Goal: Obtain resource: Obtain resource

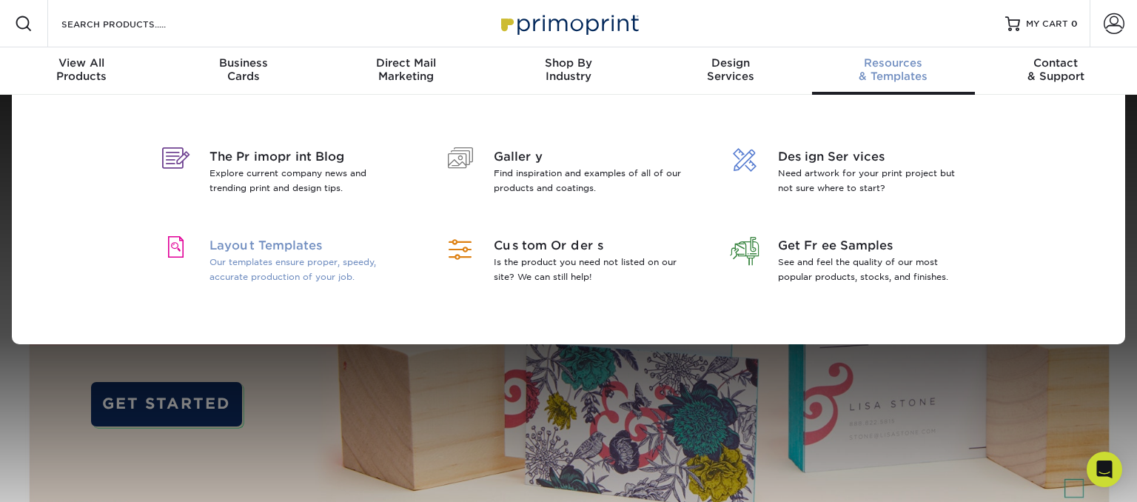
click at [313, 265] on p "Our templates ensure proper, speedy, accurate production of your job." at bounding box center [305, 270] width 192 height 30
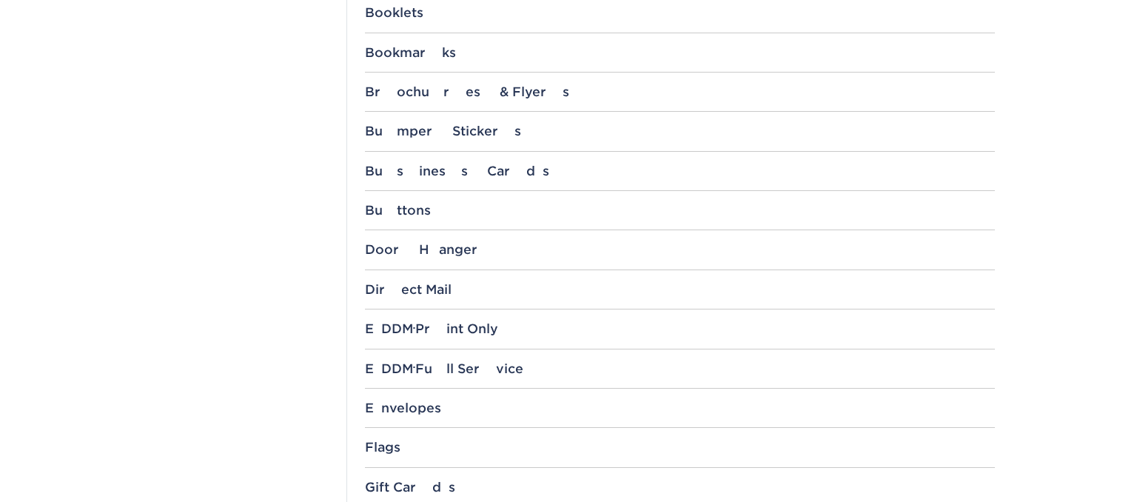
scroll to position [782, 0]
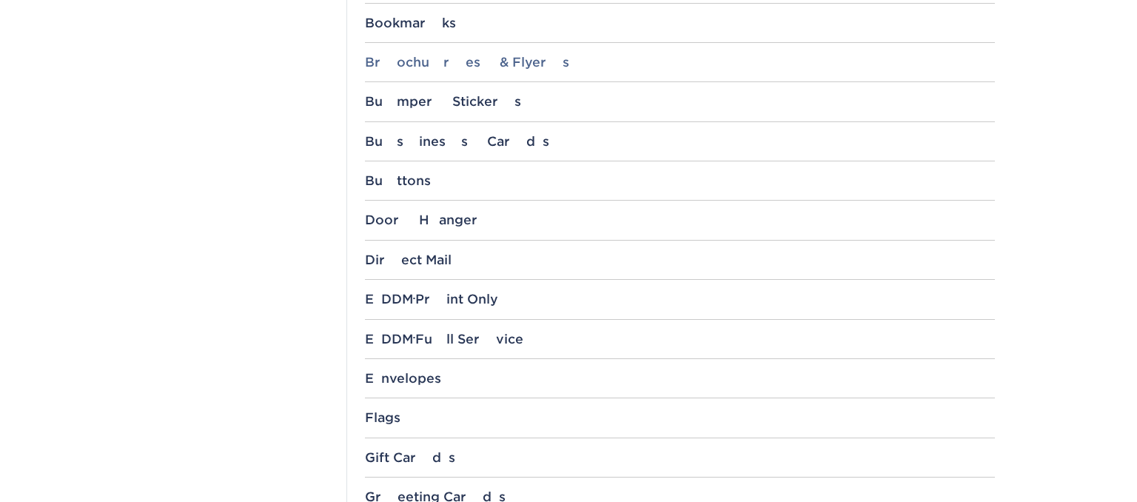
click at [495, 64] on div "Brochures & Flyers" at bounding box center [680, 62] width 630 height 15
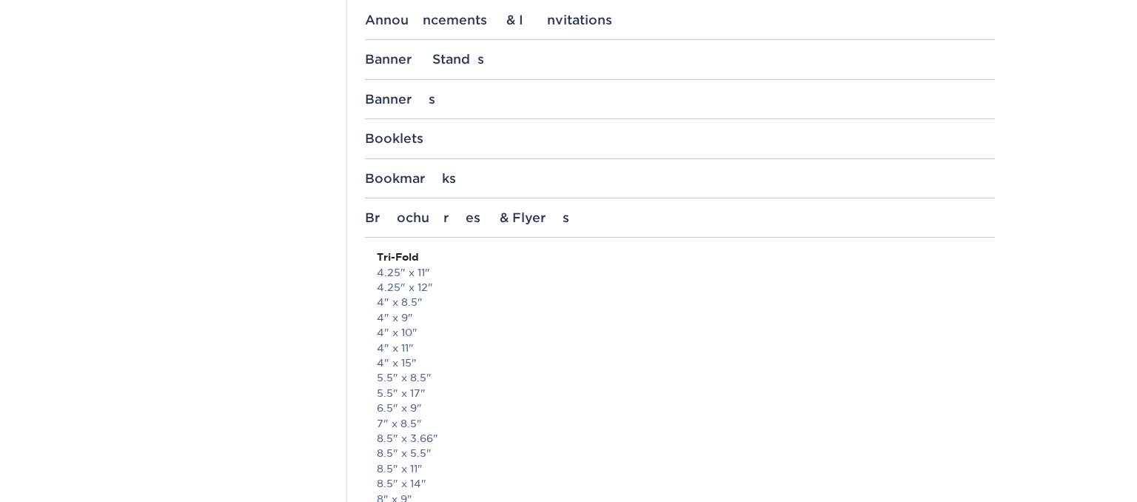
scroll to position [625, 0]
click at [468, 222] on div "Brochures & Flyers" at bounding box center [680, 219] width 630 height 15
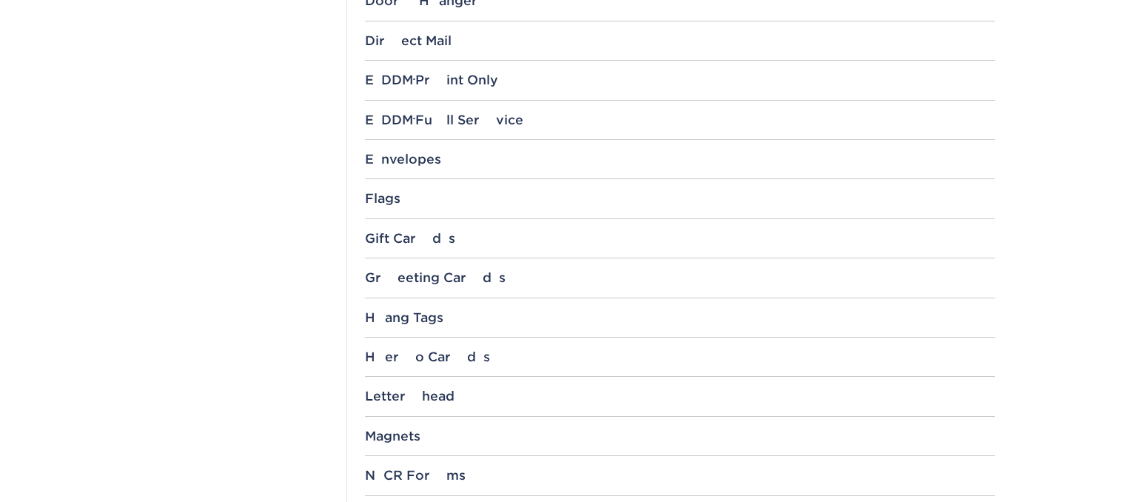
scroll to position [1015, 0]
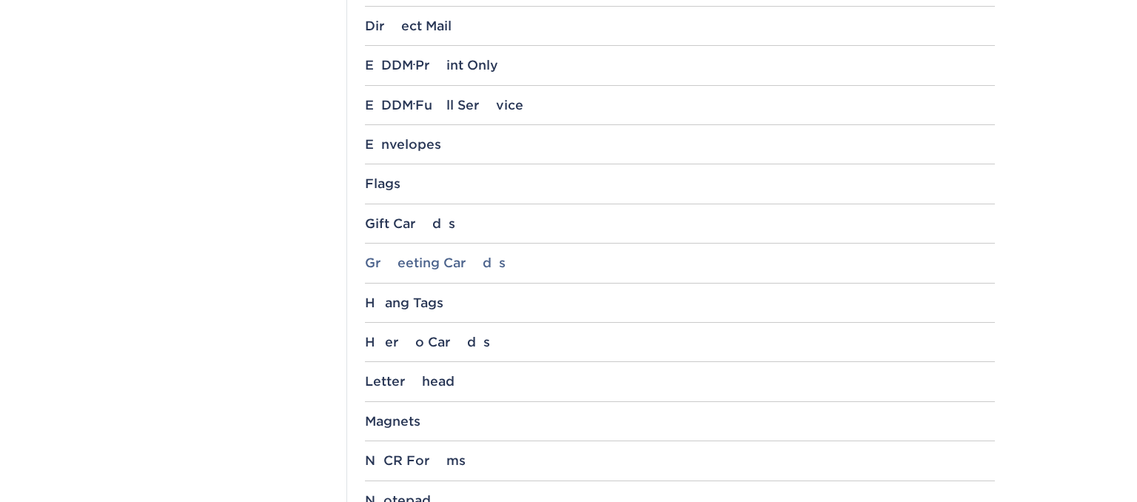
click at [457, 265] on div "Greeting Cards" at bounding box center [680, 262] width 630 height 15
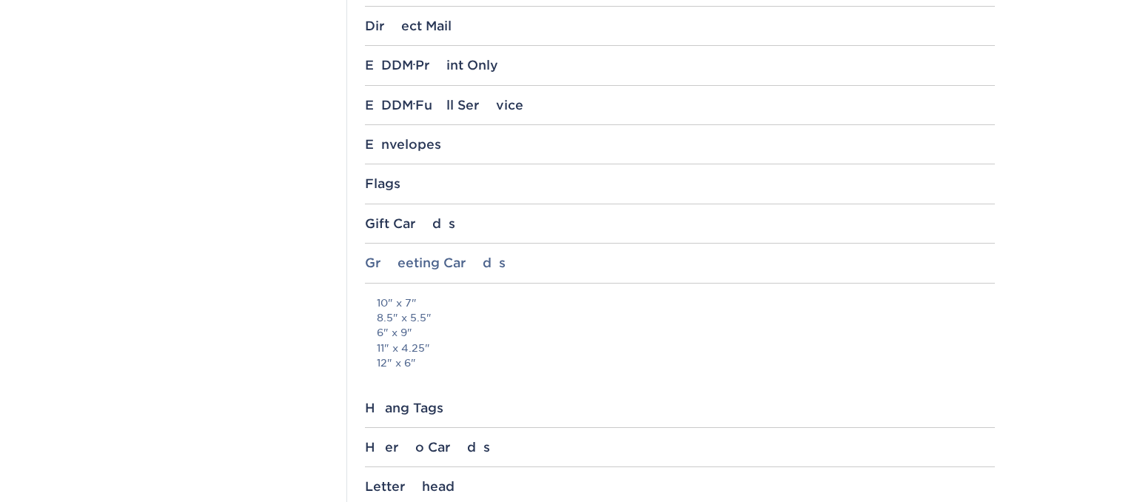
click at [475, 260] on div "Greeting Cards" at bounding box center [680, 262] width 630 height 15
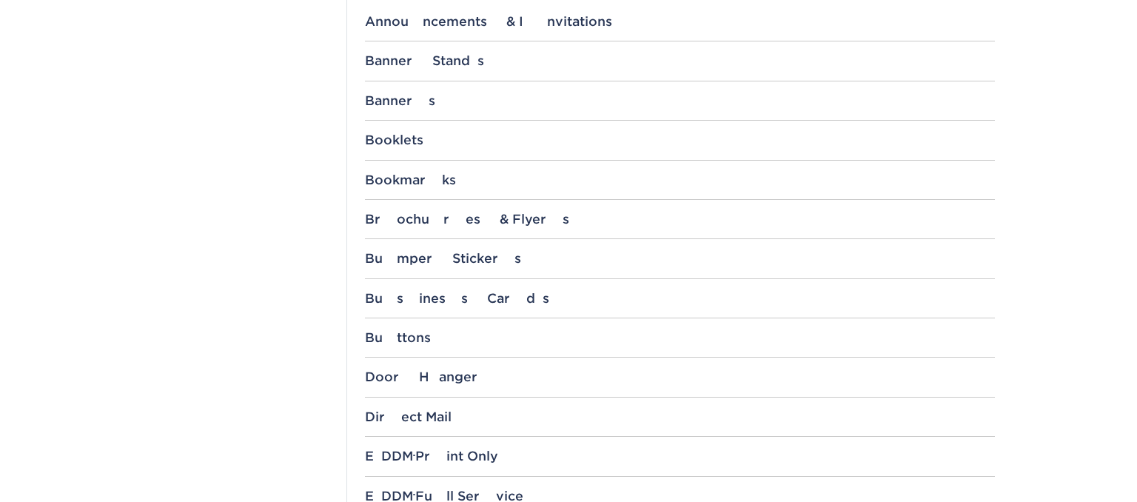
scroll to position [547, 0]
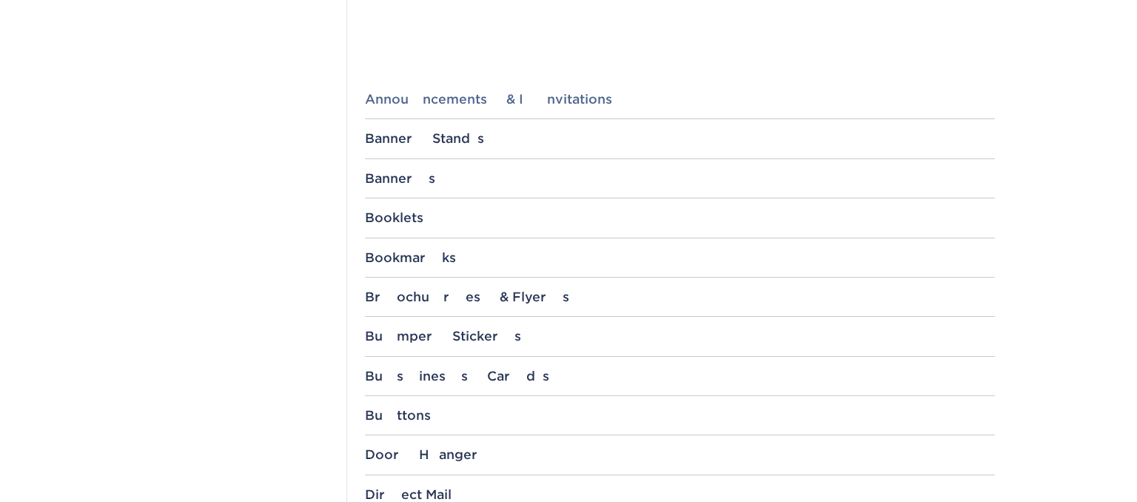
click at [486, 104] on div "Announcements & Invitations" at bounding box center [680, 99] width 630 height 15
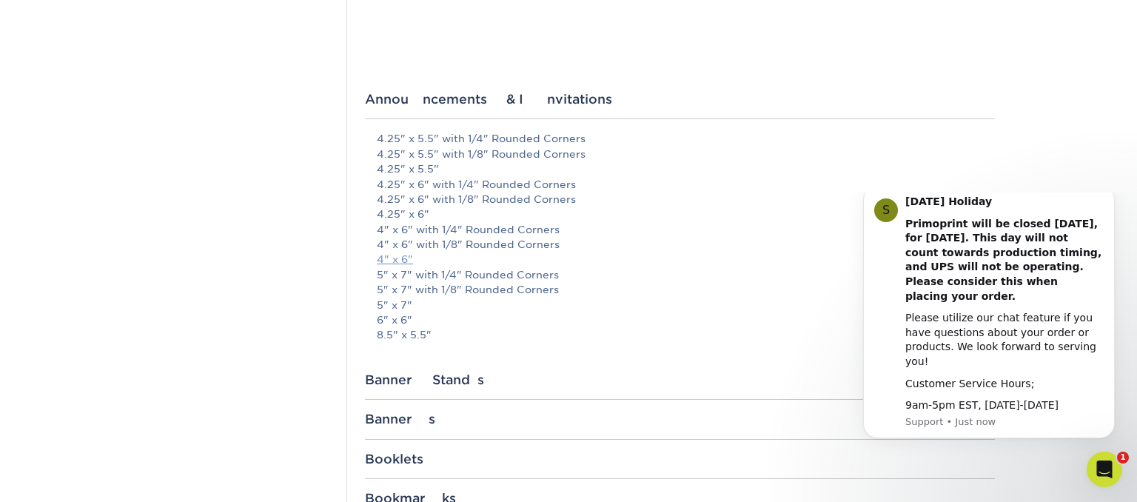
scroll to position [0, 0]
click at [398, 261] on link "4" x 6"" at bounding box center [395, 259] width 36 height 12
click at [397, 258] on link "4" x 6"" at bounding box center [395, 259] width 36 height 12
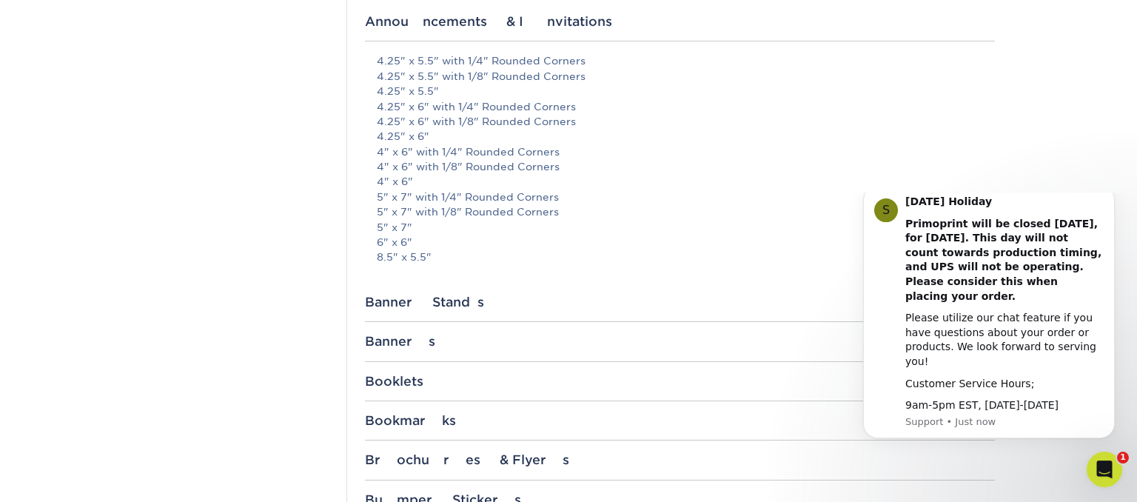
scroll to position [547, 0]
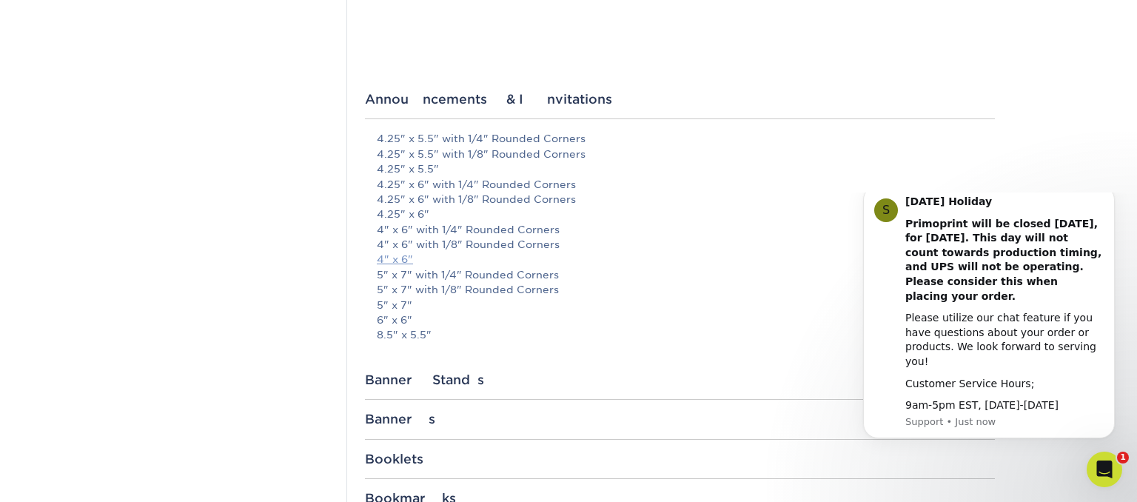
click at [383, 260] on link "4" x 6"" at bounding box center [395, 259] width 36 height 12
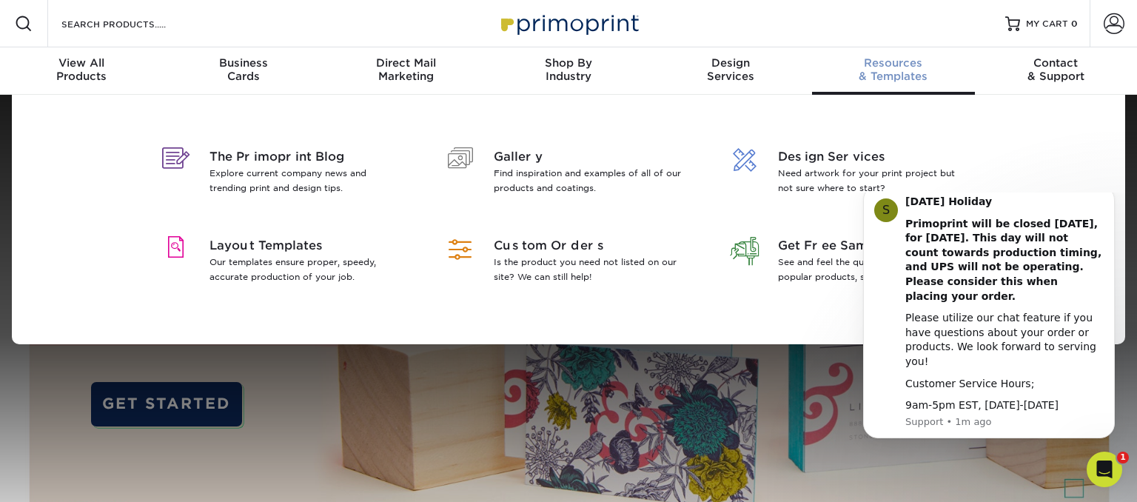
click at [896, 71] on div "Resources & Templates" at bounding box center [893, 69] width 162 height 27
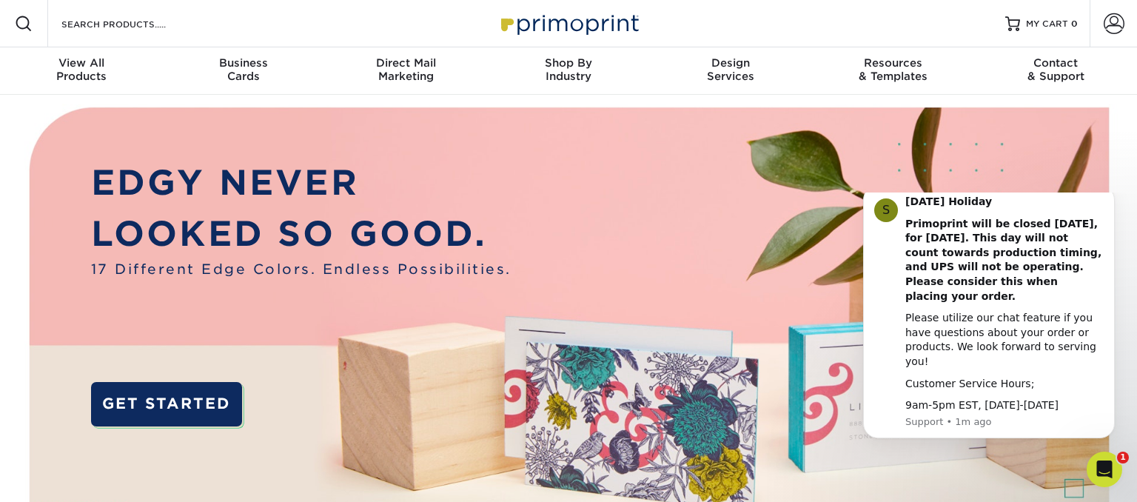
click at [113, 33] on div "Search Products" at bounding box center [126, 23] width 156 height 47
click at [78, 30] on input "Search Products" at bounding box center [132, 24] width 144 height 18
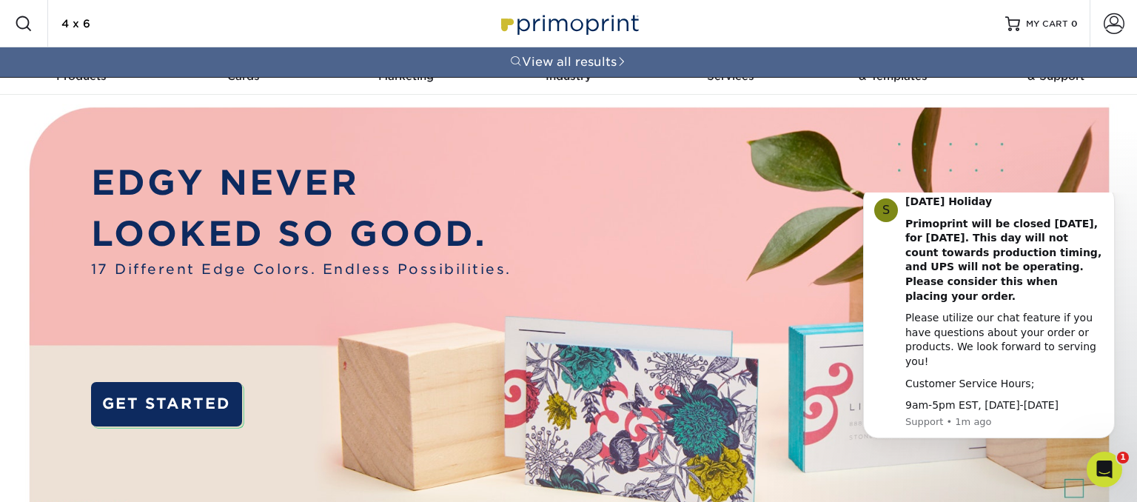
type input "4 x 6"
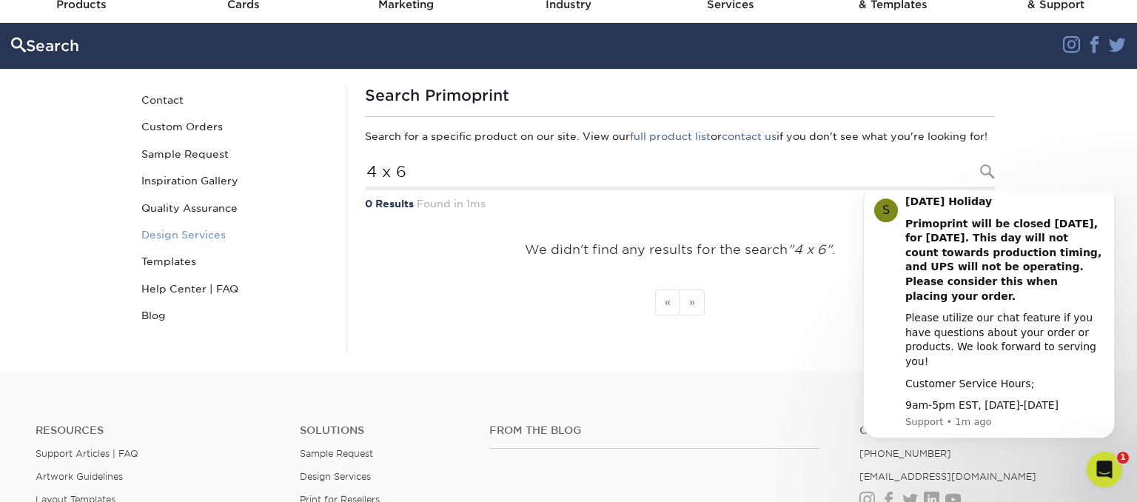
scroll to position [78, 0]
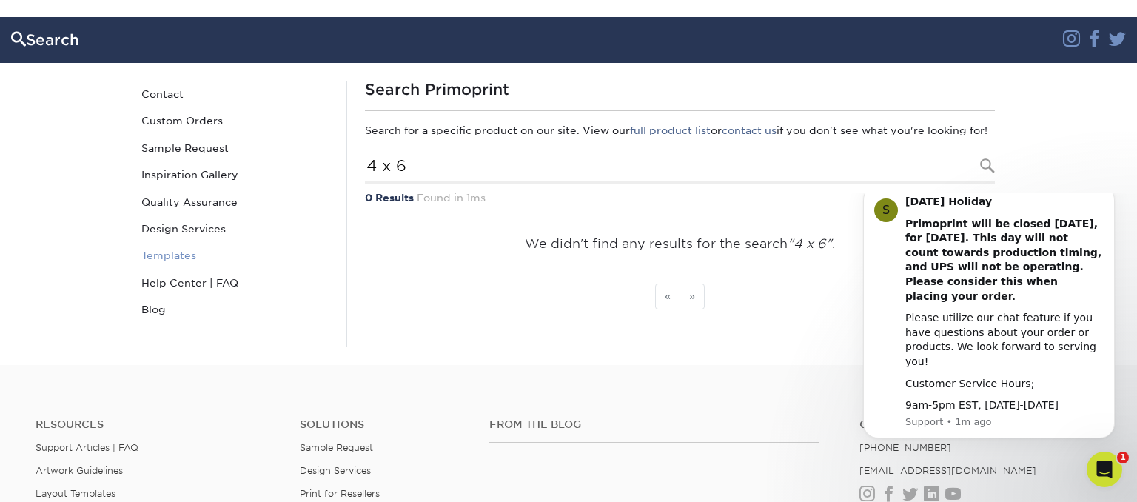
click at [177, 247] on link "Templates" at bounding box center [235, 255] width 200 height 27
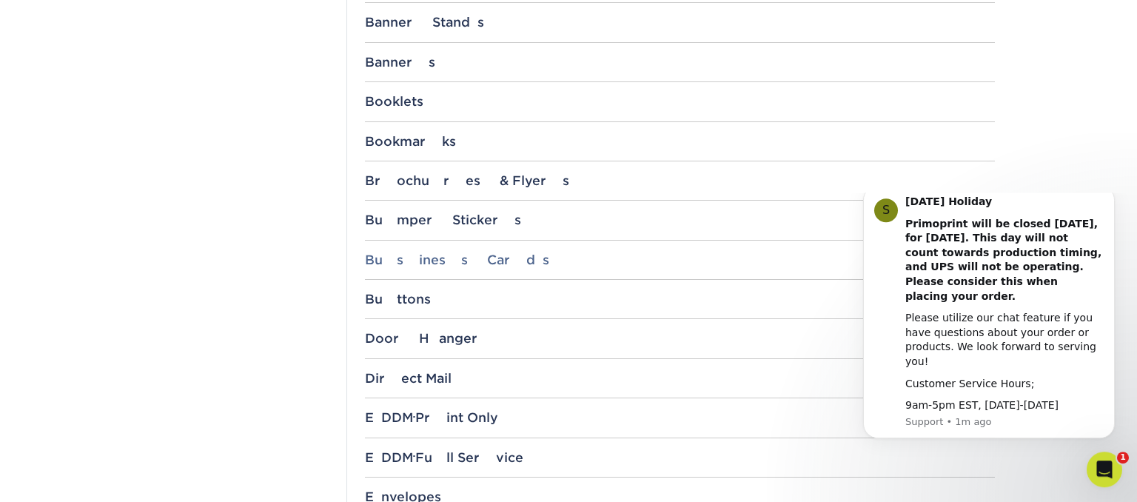
scroll to position [703, 0]
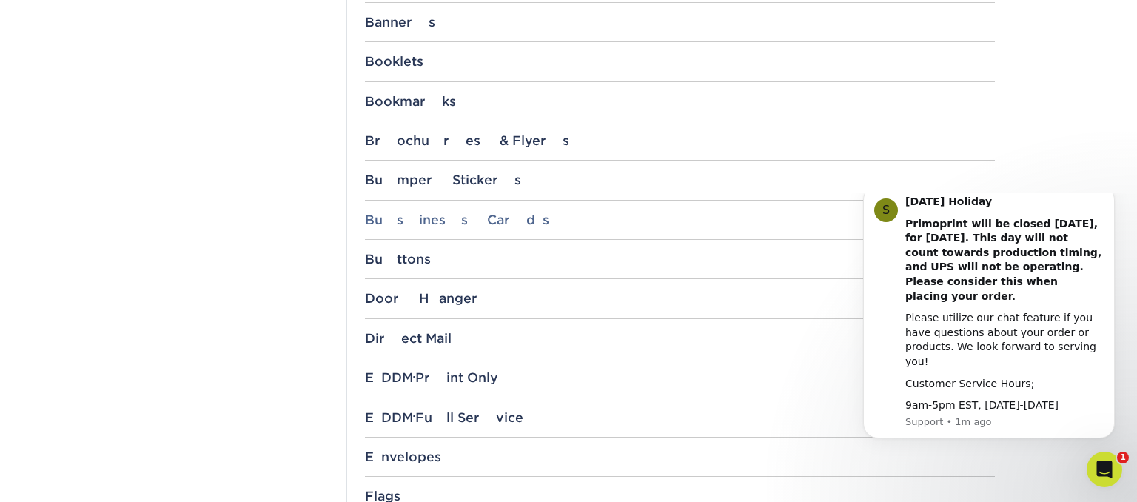
click at [463, 222] on div "Business Cards" at bounding box center [680, 219] width 630 height 15
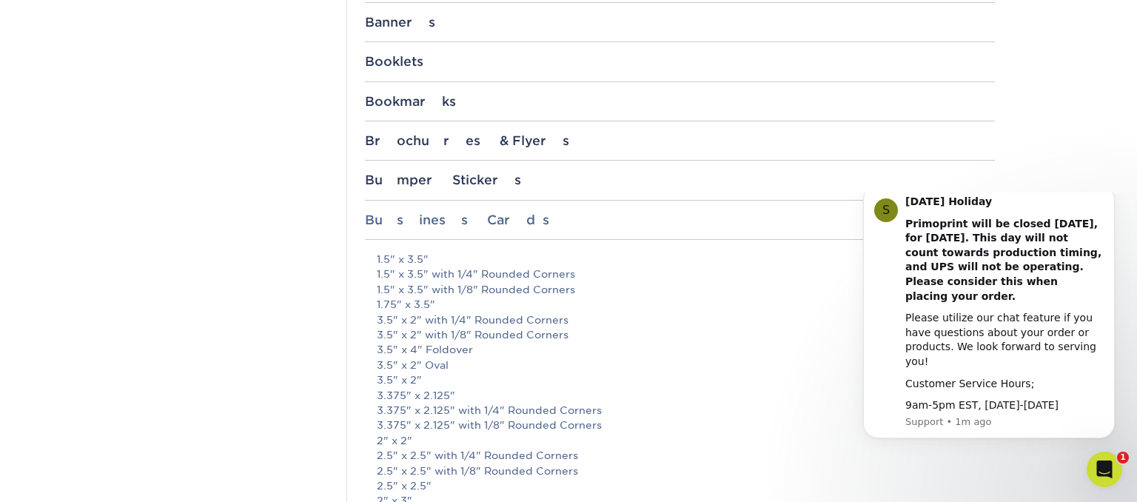
click at [491, 224] on div "Business Cards" at bounding box center [680, 219] width 630 height 15
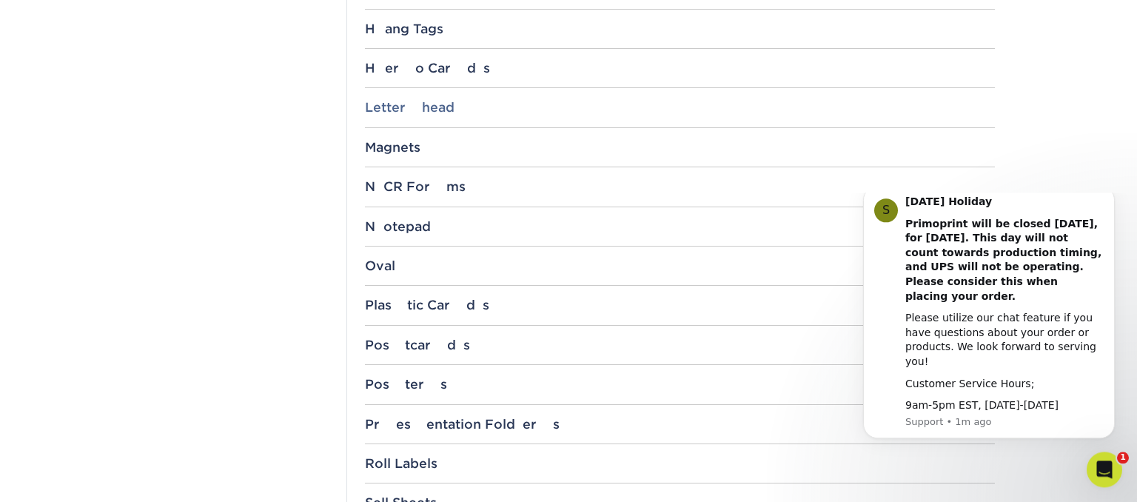
scroll to position [1329, 0]
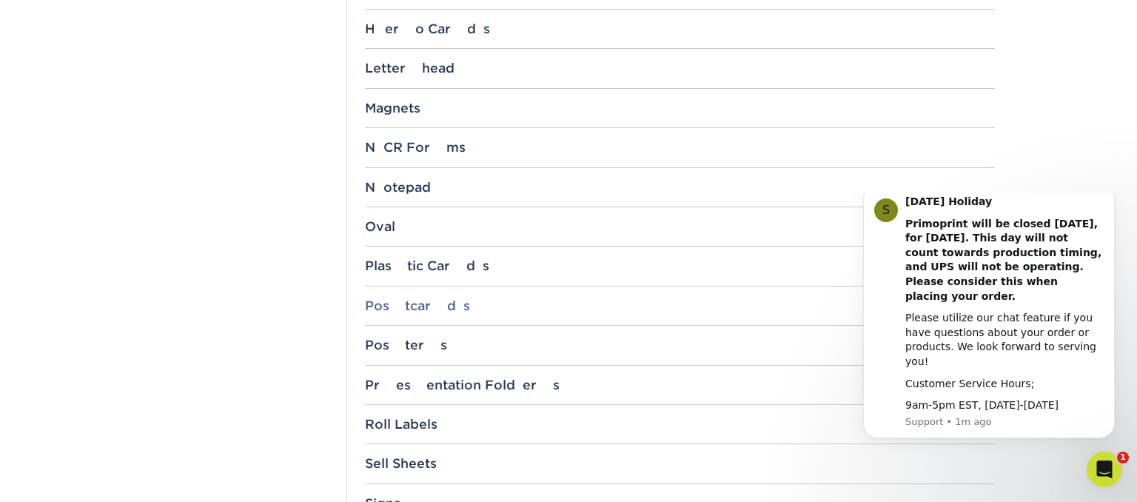
click at [439, 306] on div "Postcards" at bounding box center [680, 305] width 630 height 15
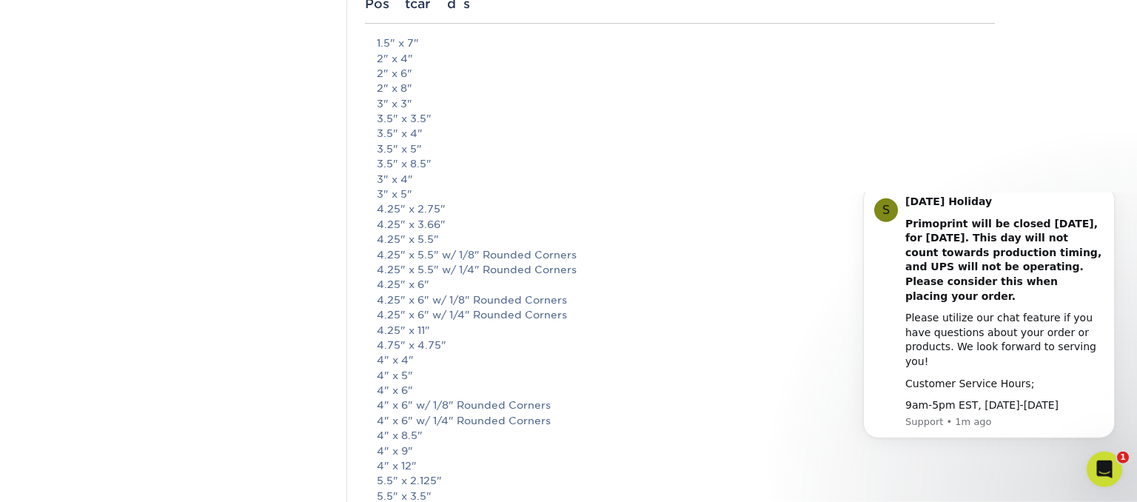
scroll to position [1641, 0]
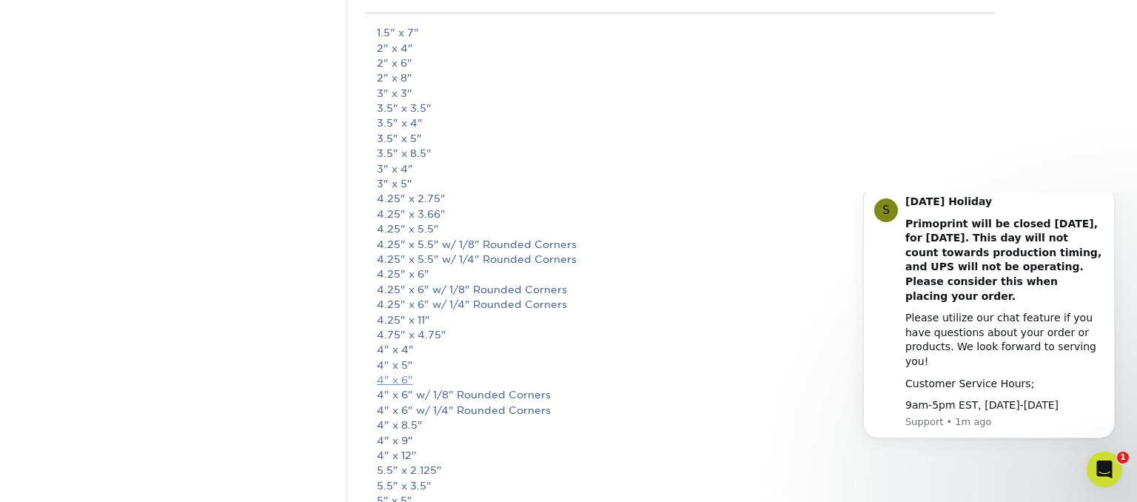
click at [398, 375] on link "4" x 6"" at bounding box center [395, 380] width 36 height 12
